Goal: Task Accomplishment & Management: Manage account settings

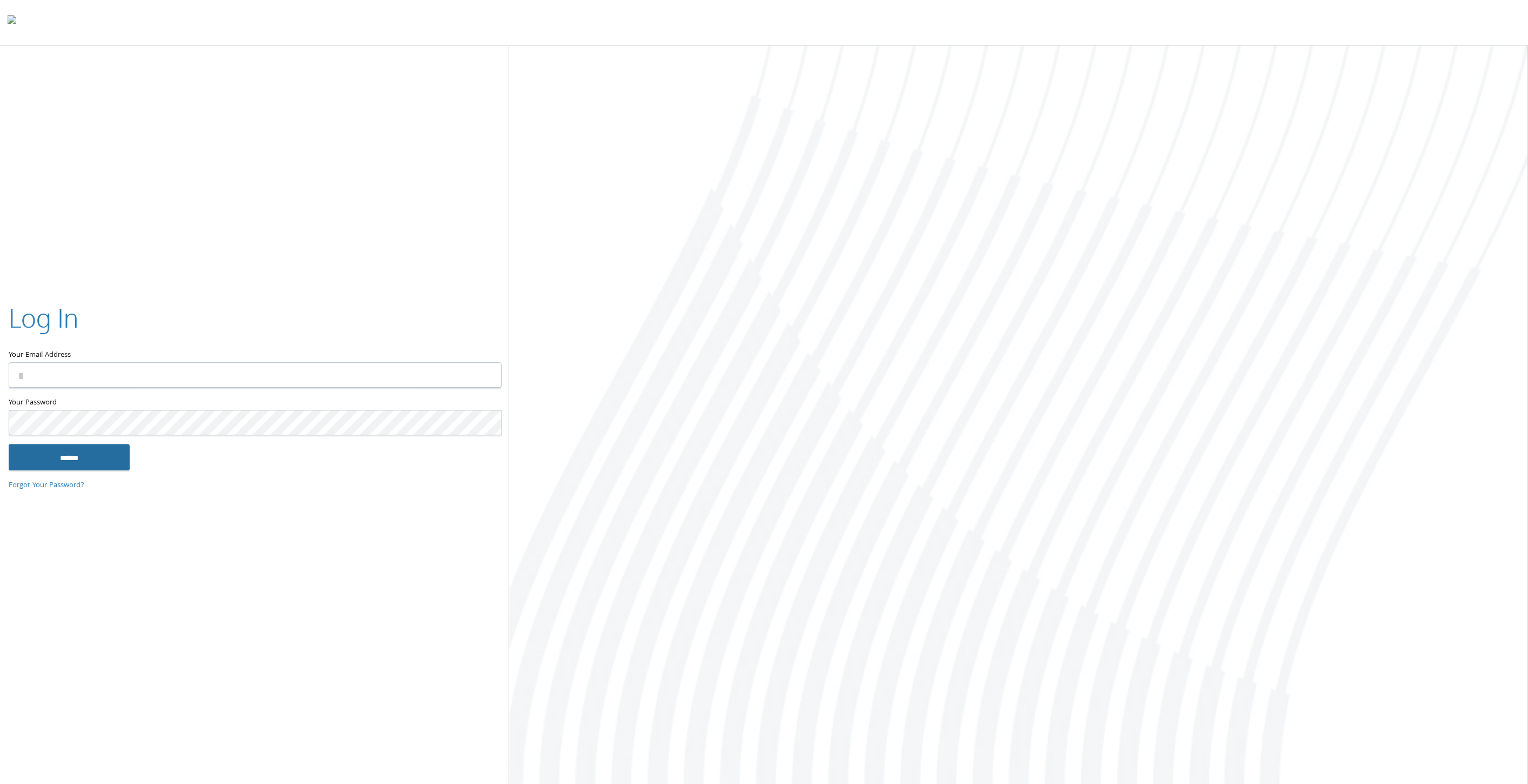
type input "**********"
click at [100, 452] on input "******" at bounding box center [69, 457] width 121 height 26
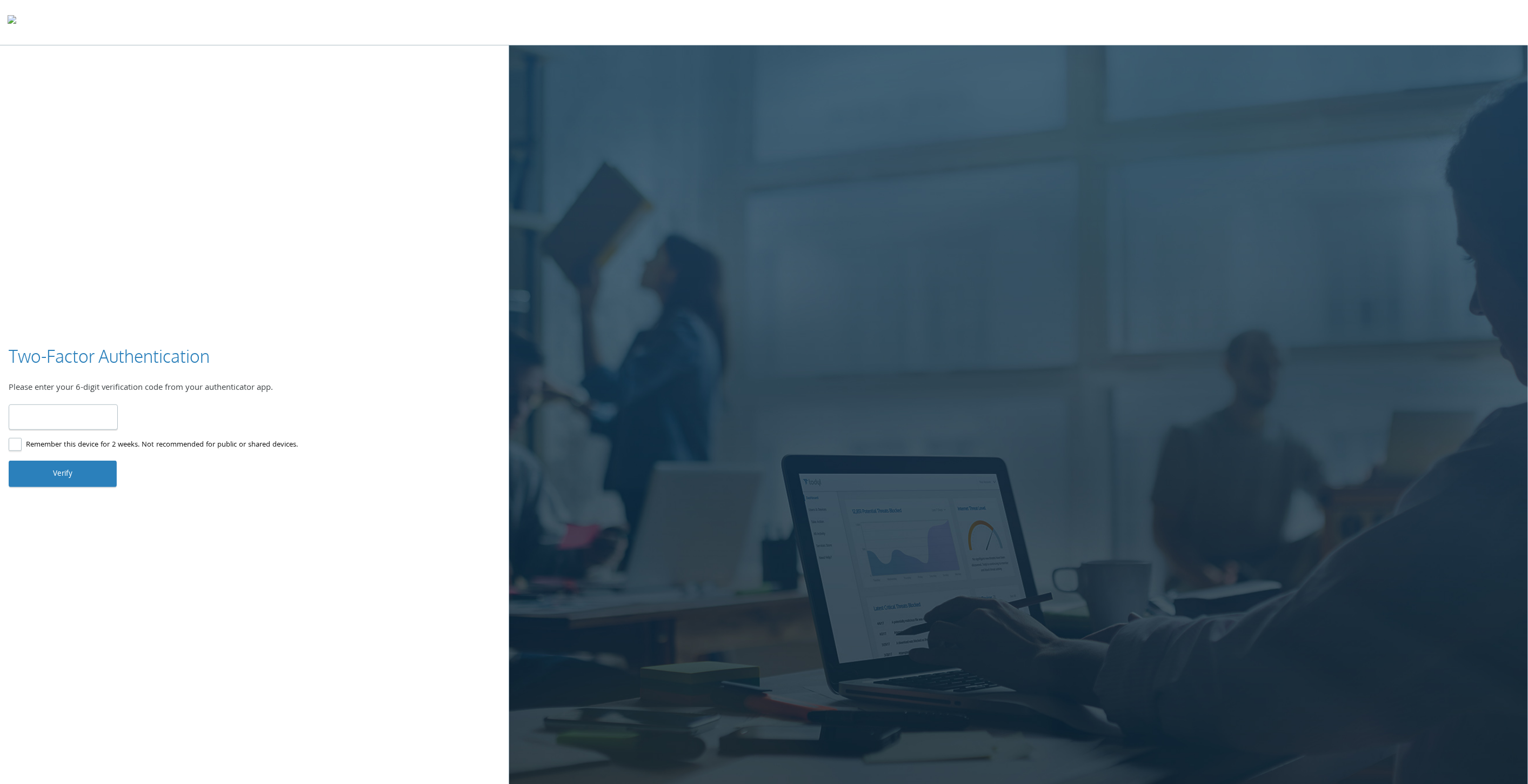
type input "******"
